Goal: Task Accomplishment & Management: Use online tool/utility

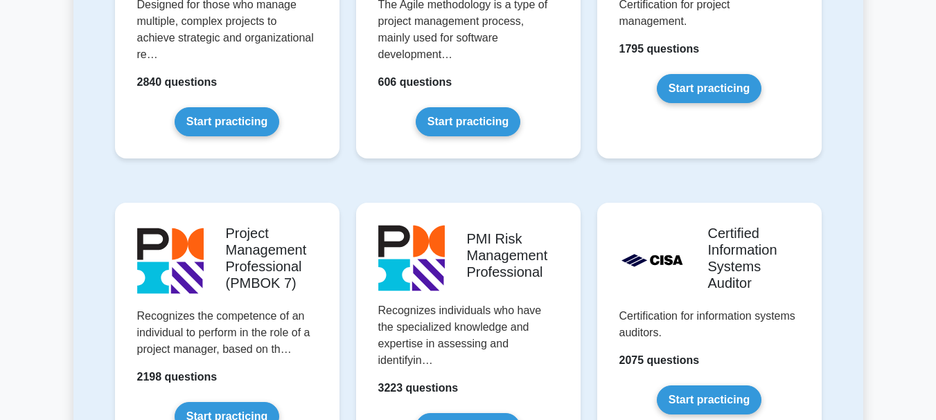
scroll to position [1108, 0]
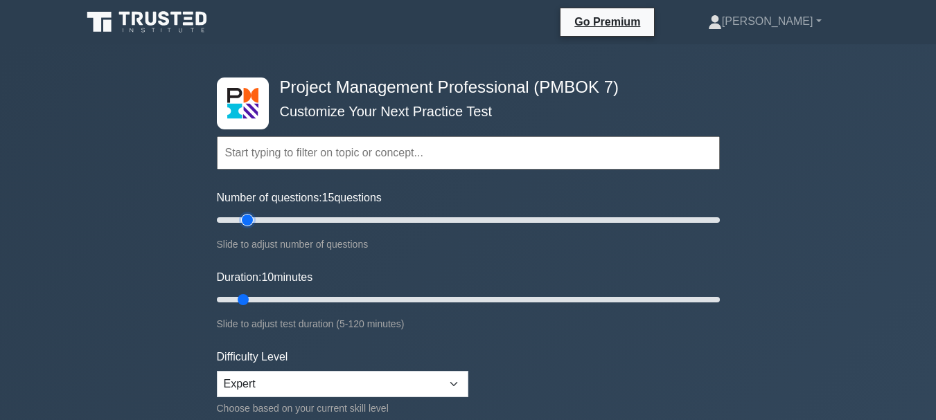
click at [253, 222] on input "Number of questions: 15 questions" at bounding box center [468, 220] width 503 height 17
type input "20"
click at [260, 221] on input "Number of questions: 20 questions" at bounding box center [468, 220] width 503 height 17
click at [256, 299] on input "Duration: 10 minutes" at bounding box center [468, 300] width 503 height 17
click at [276, 296] on input "Duration: 15 minutes" at bounding box center [468, 300] width 503 height 17
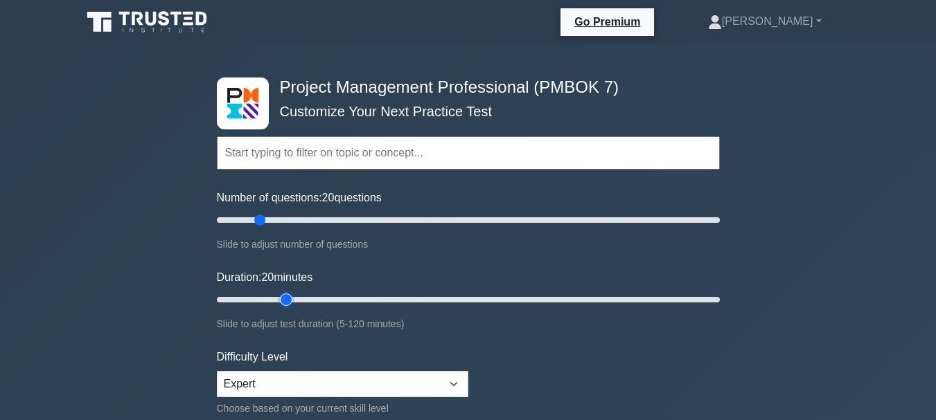
click at [296, 296] on input "Duration: 20 minutes" at bounding box center [468, 300] width 503 height 17
type input "25"
click at [301, 299] on input "Duration: 25 minutes" at bounding box center [468, 300] width 503 height 17
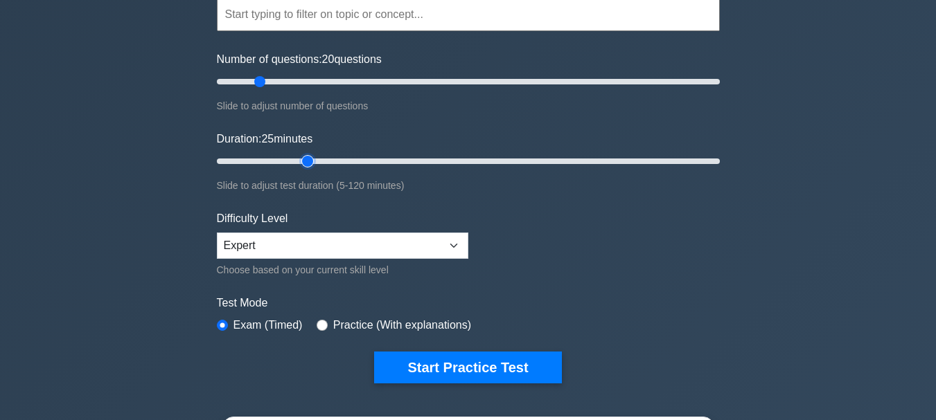
scroll to position [208, 0]
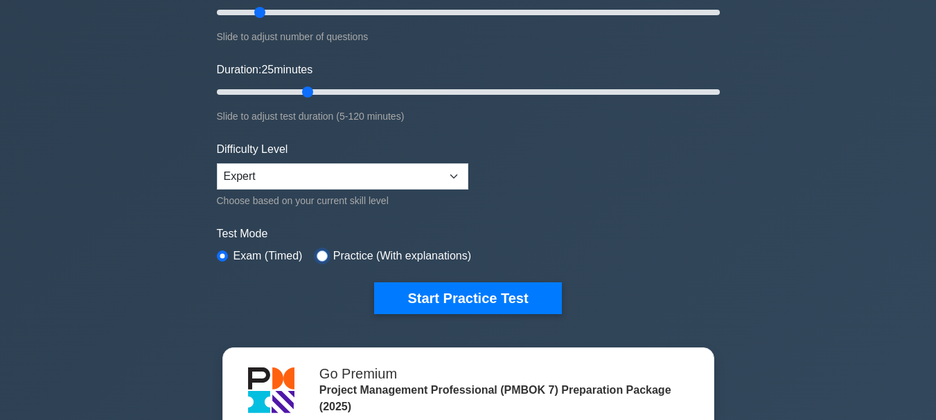
click at [323, 254] on input "radio" at bounding box center [322, 256] width 11 height 11
radio input "true"
click at [321, 91] on input "Duration: 25 minutes" at bounding box center [468, 92] width 503 height 17
click at [341, 89] on input "Duration: 30 minutes" at bounding box center [468, 92] width 503 height 17
click at [361, 91] on input "Duration: 35 minutes" at bounding box center [468, 92] width 503 height 17
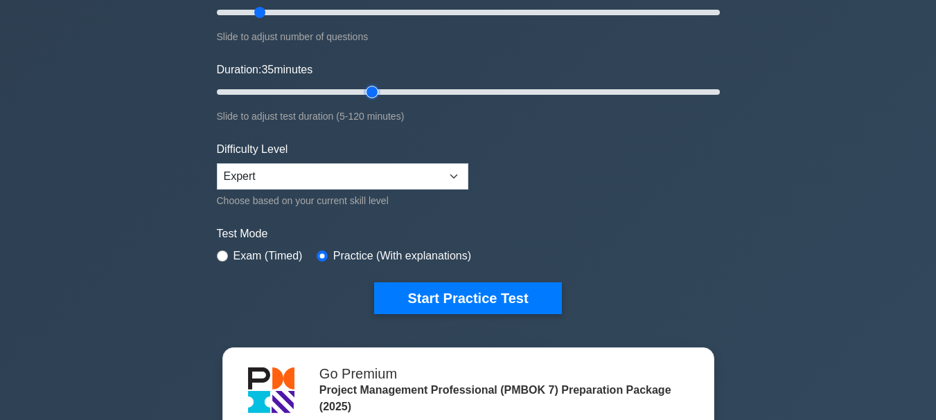
type input "40"
click at [369, 91] on input "Duration: 35 minutes" at bounding box center [468, 92] width 503 height 17
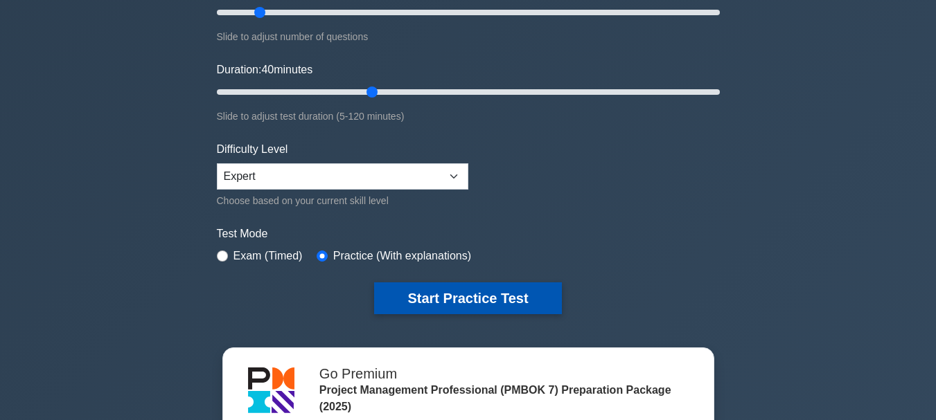
click at [479, 299] on button "Start Practice Test" at bounding box center [467, 299] width 187 height 32
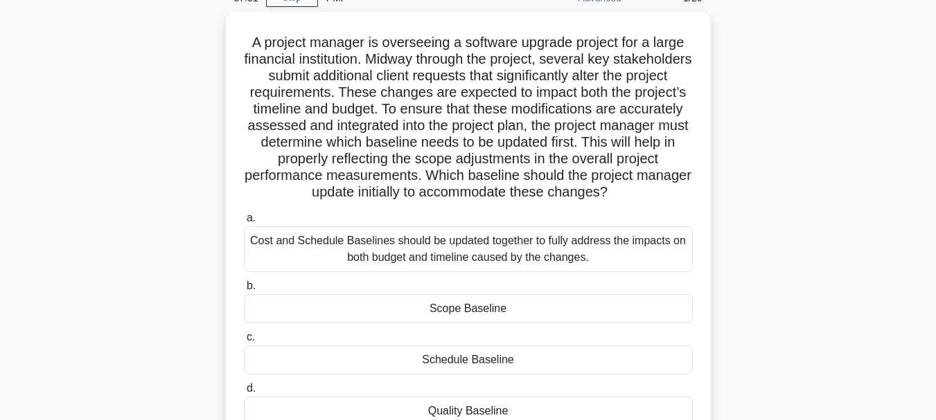
scroll to position [139, 0]
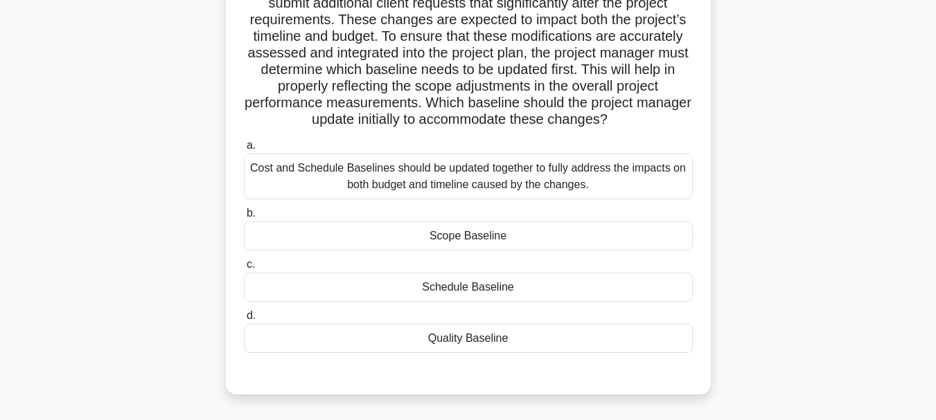
click at [515, 242] on div "Scope Baseline" at bounding box center [468, 236] width 449 height 29
click at [244, 218] on input "b. Scope Baseline" at bounding box center [244, 213] width 0 height 9
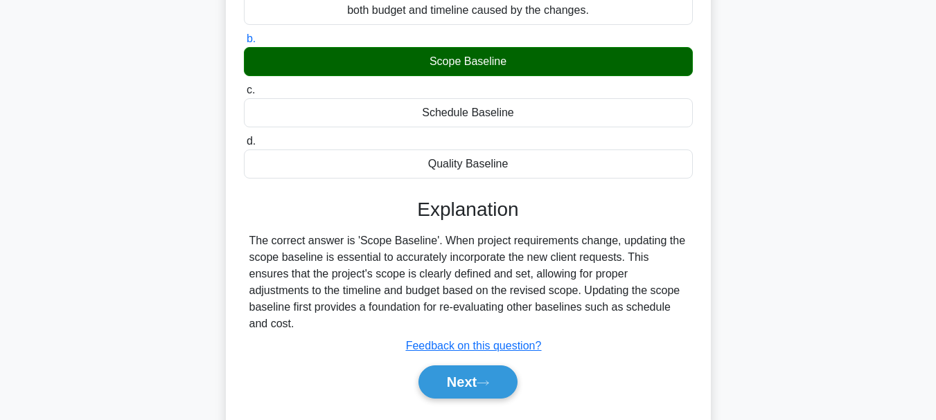
scroll to position [335, 0]
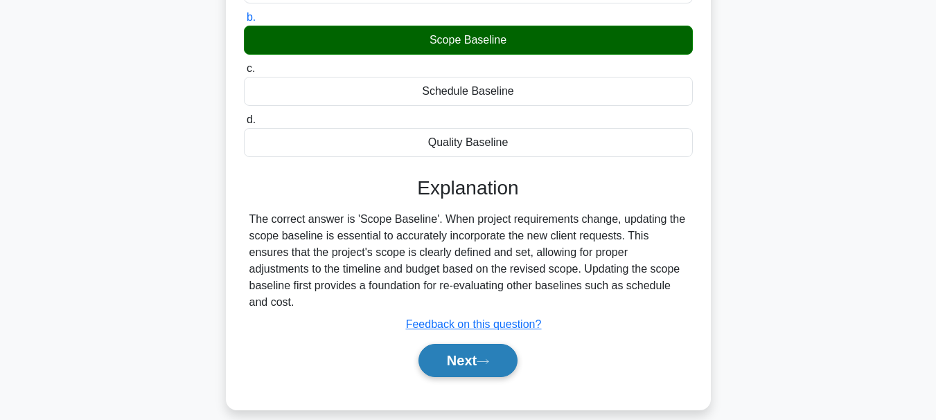
click at [477, 348] on button "Next" at bounding box center [467, 360] width 99 height 33
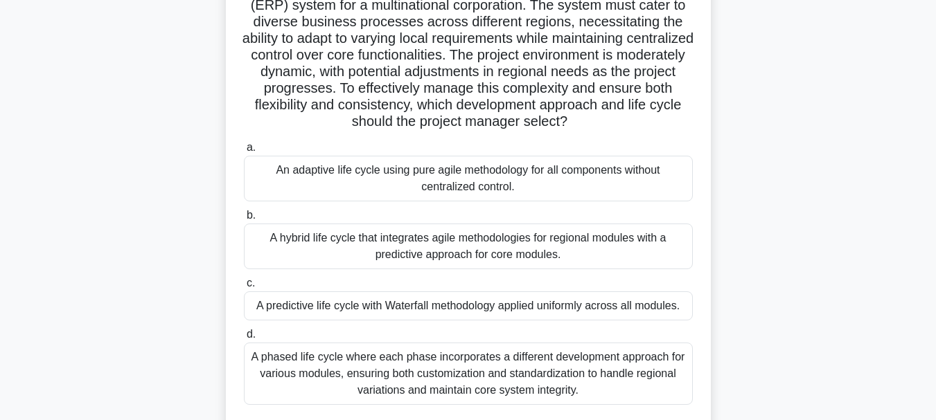
scroll to position [189, 0]
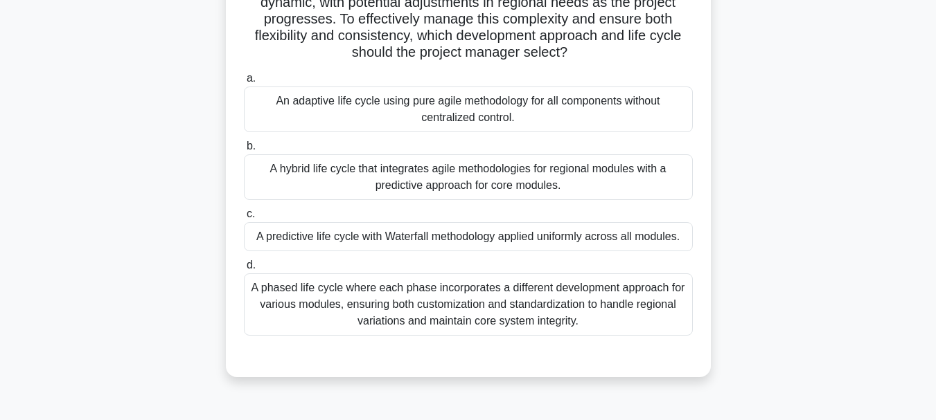
click at [555, 294] on div "A phased life cycle where each phase incorporates a different development appro…" at bounding box center [468, 305] width 449 height 62
click at [244, 270] on input "d. A phased life cycle where each phase incorporates a different development ap…" at bounding box center [244, 265] width 0 height 9
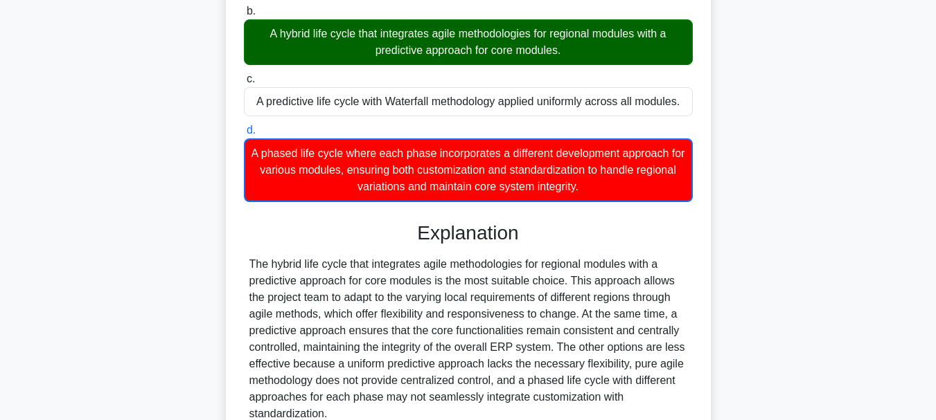
scroll to position [397, 0]
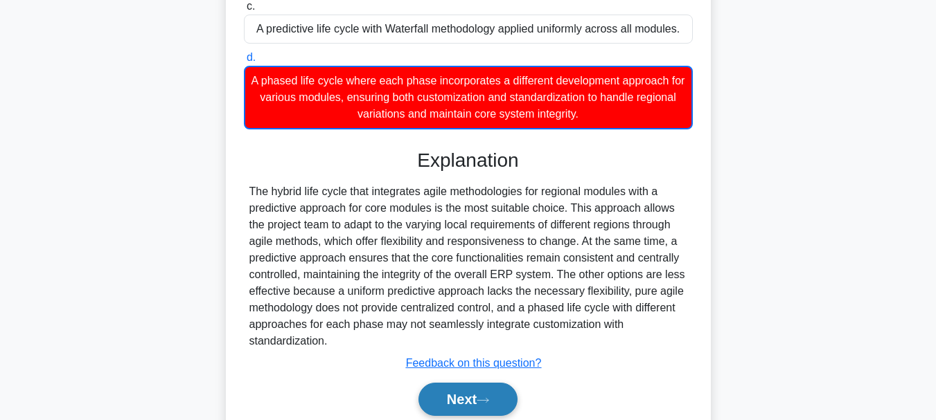
click at [465, 397] on button "Next" at bounding box center [467, 399] width 99 height 33
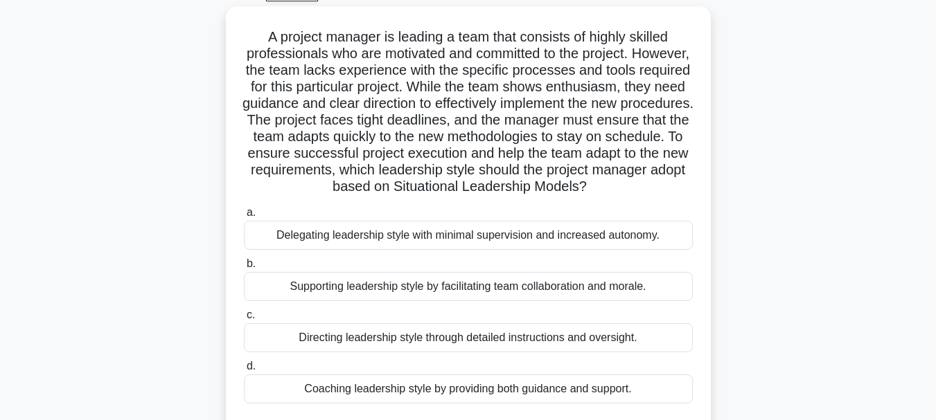
scroll to position [51, 0]
